Goal: Task Accomplishment & Management: Manage account settings

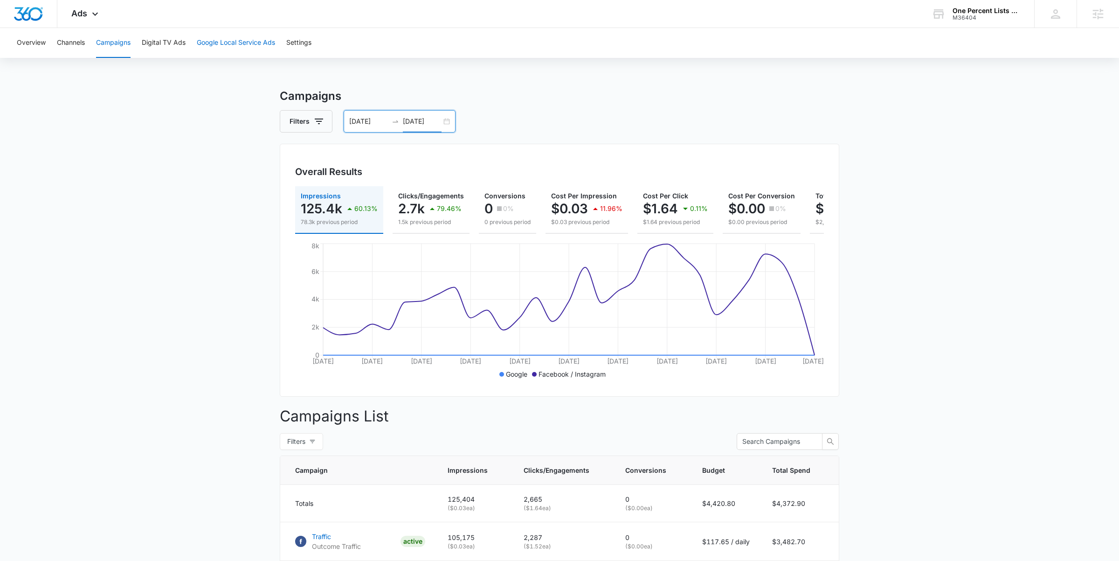
scroll to position [577, 0]
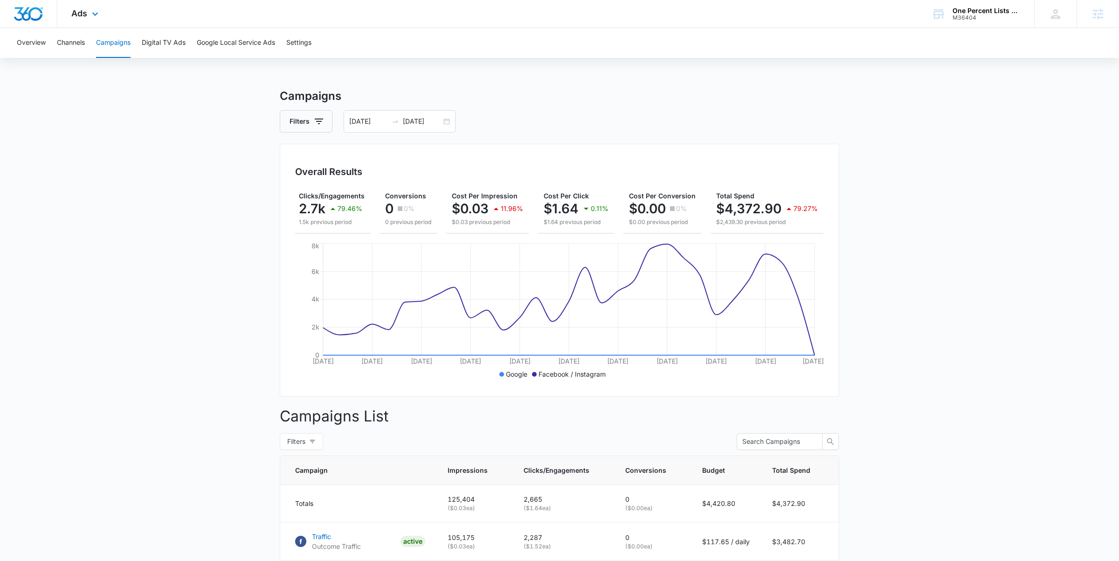
click at [94, 21] on div "Ads Apps Reputation Websites Forms CRM Email Social Shop Payments POS Content A…" at bounding box center [85, 14] width 57 height 28
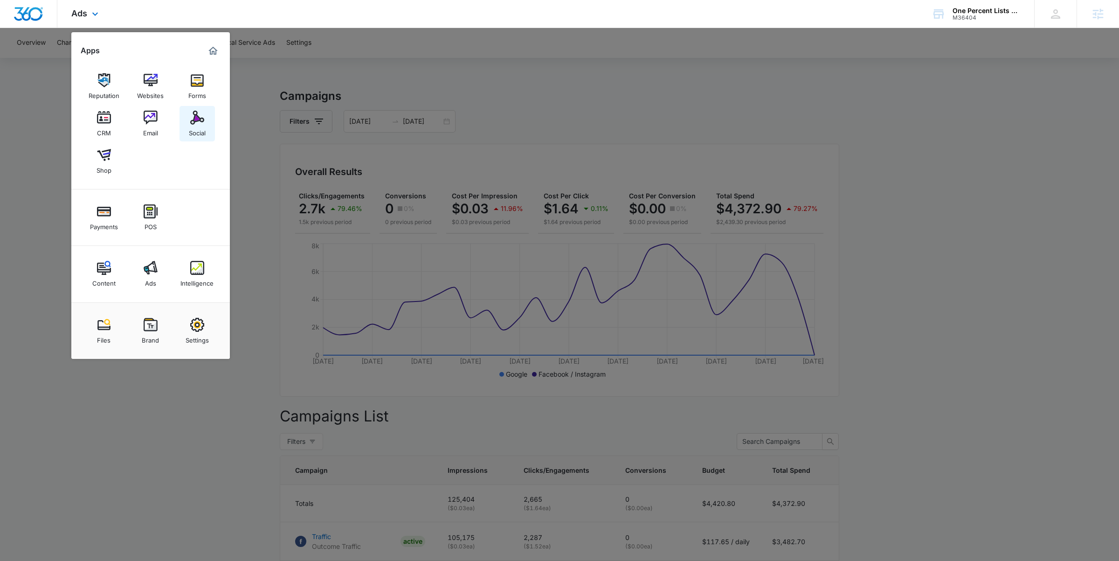
click at [194, 125] on div "Social" at bounding box center [197, 131] width 17 height 12
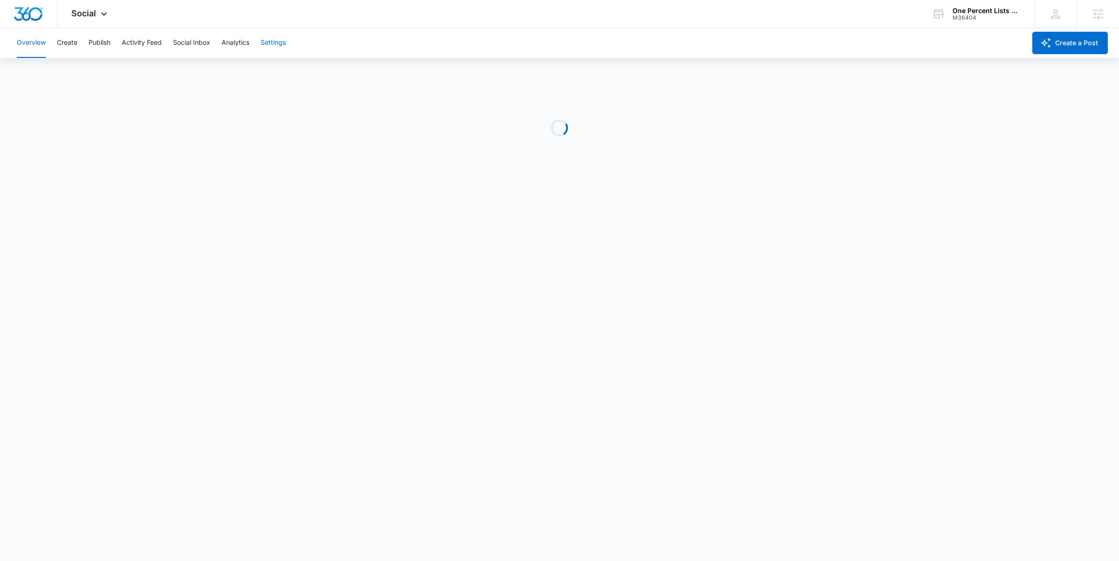
click at [286, 43] on button "Settings" at bounding box center [273, 43] width 25 height 30
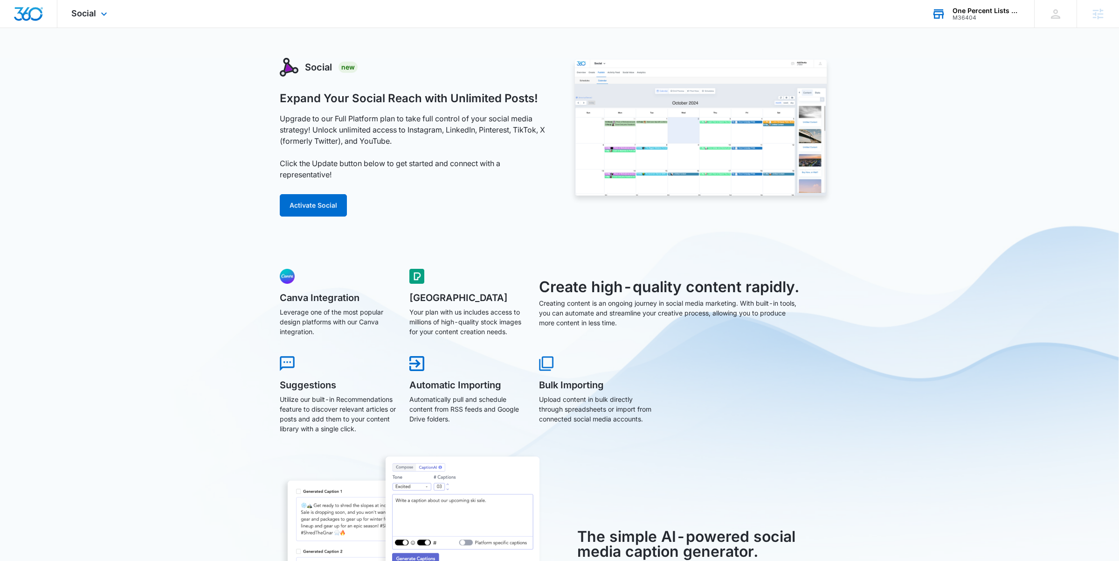
click at [942, 21] on div "One Percent Lists Realty Professionals M36404 Your Accounts View All" at bounding box center [976, 14] width 117 height 28
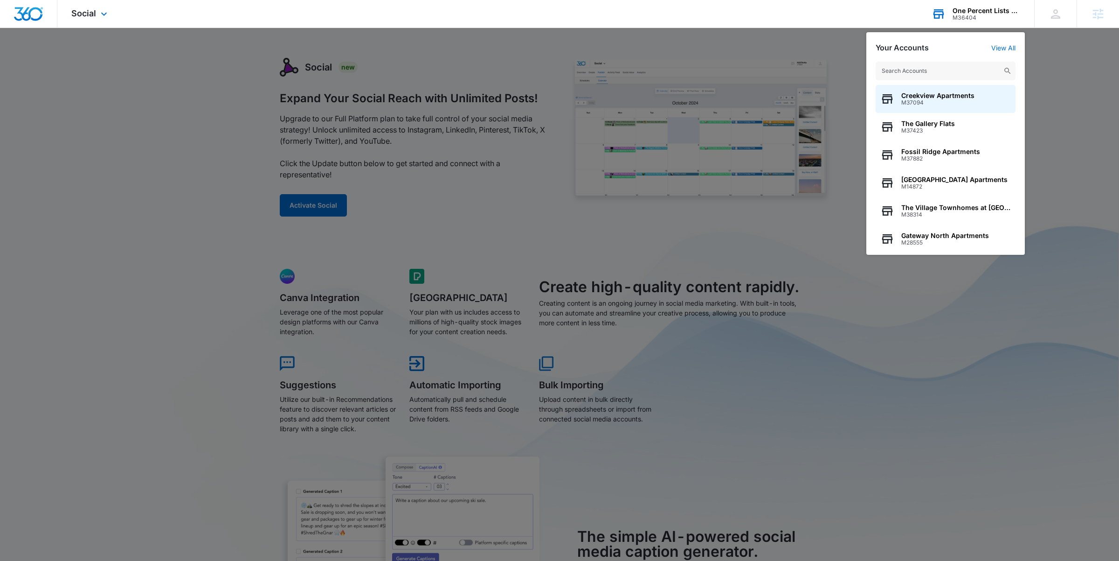
click at [918, 69] on input "text" at bounding box center [946, 71] width 140 height 19
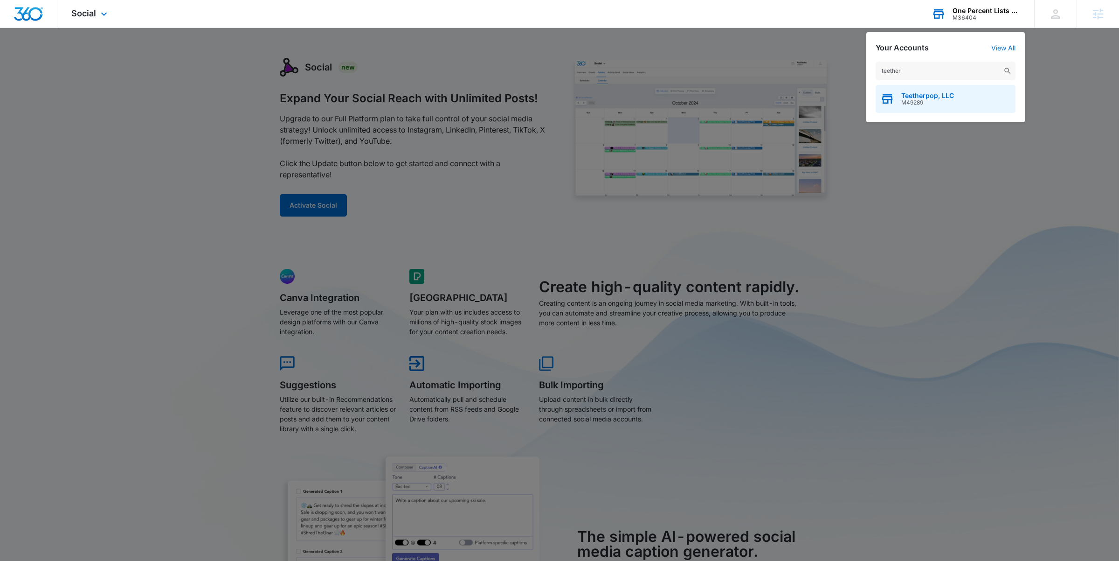
type input "teether"
click at [917, 107] on div "Teetherpop, LLC M49289" at bounding box center [946, 99] width 140 height 28
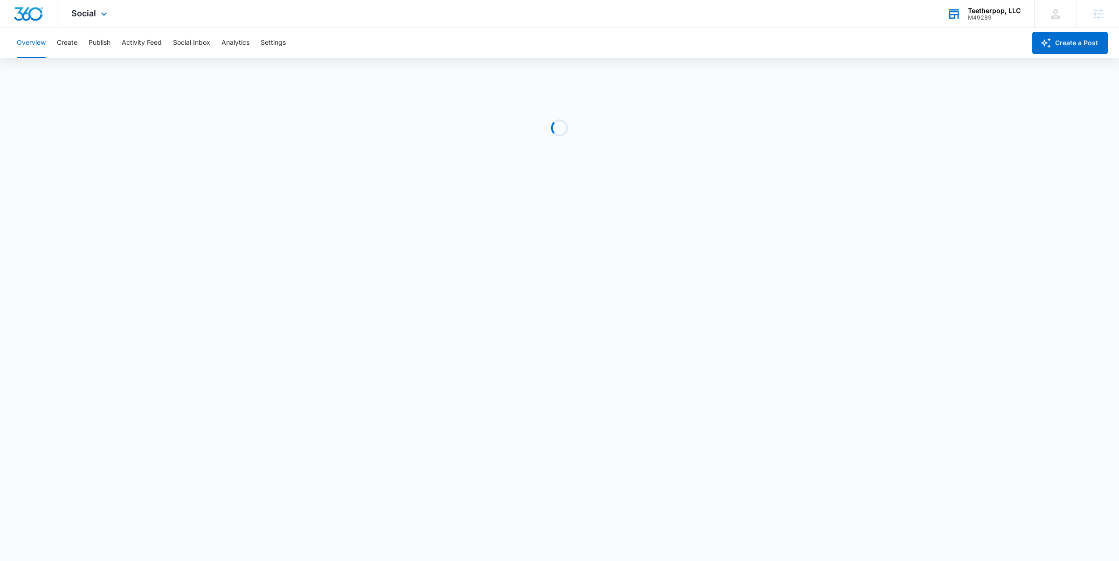
click at [287, 41] on div "Overview Create Publish Activity Feed Social Inbox Analytics Settings" at bounding box center [518, 43] width 1015 height 30
click at [271, 42] on button "Settings" at bounding box center [273, 43] width 25 height 30
click at [273, 36] on button "Settings" at bounding box center [273, 43] width 25 height 30
